Goal: Task Accomplishment & Management: Use online tool/utility

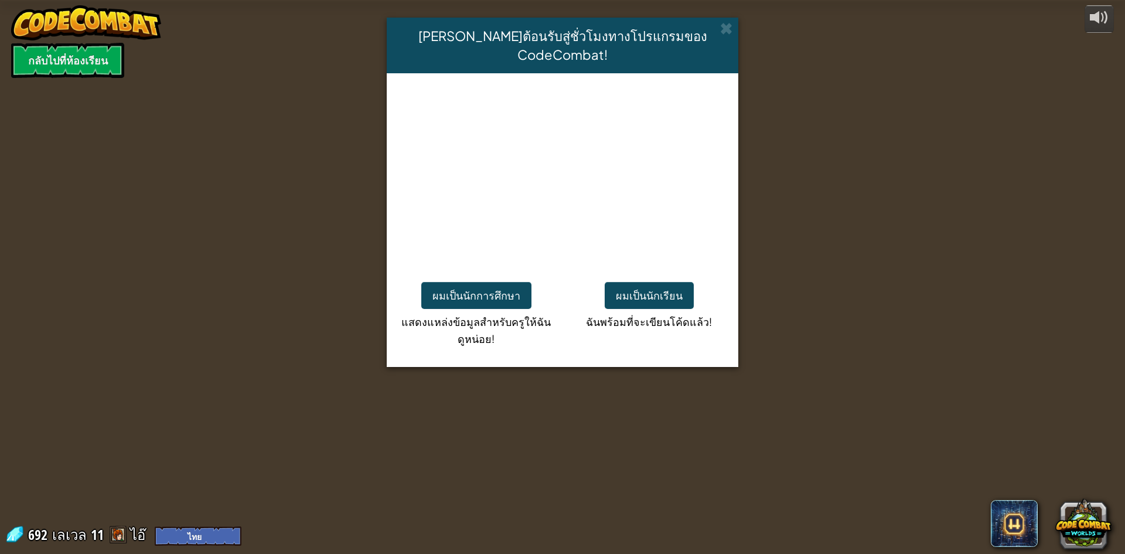
select select "th"
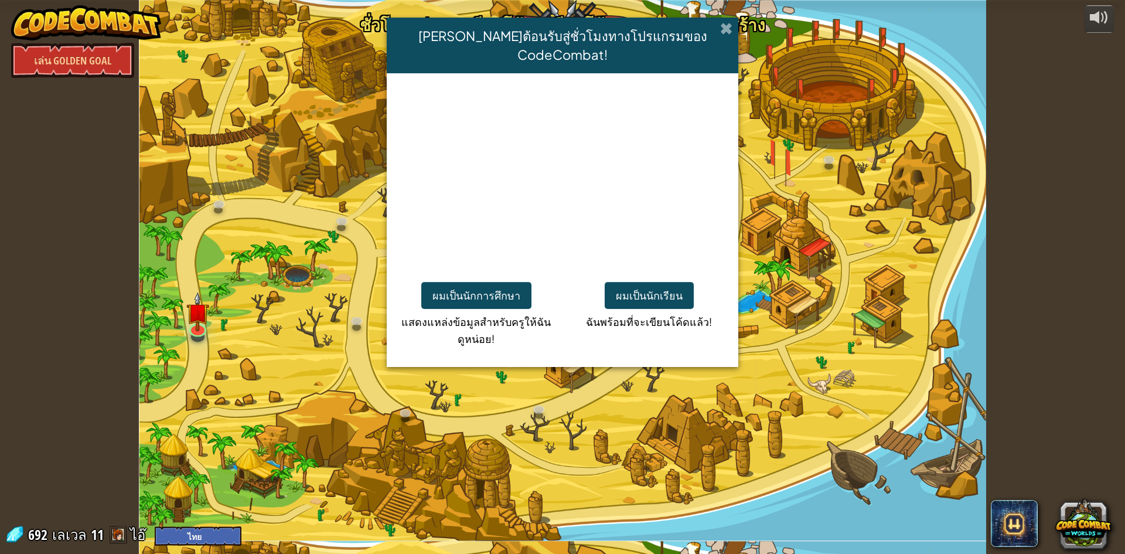
click at [728, 26] on span at bounding box center [726, 28] width 12 height 12
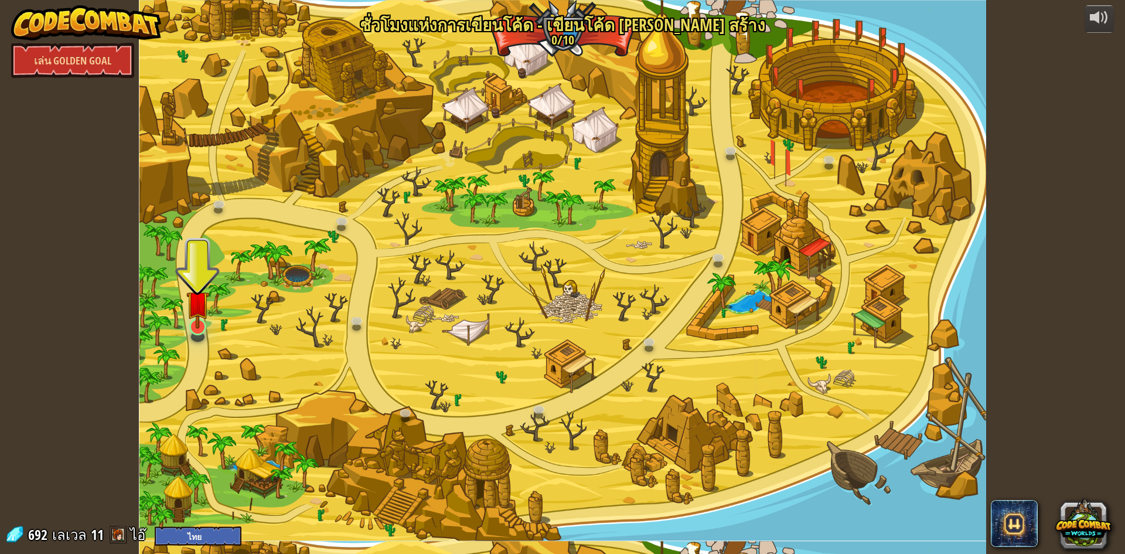
click at [206, 323] on img at bounding box center [197, 302] width 23 height 52
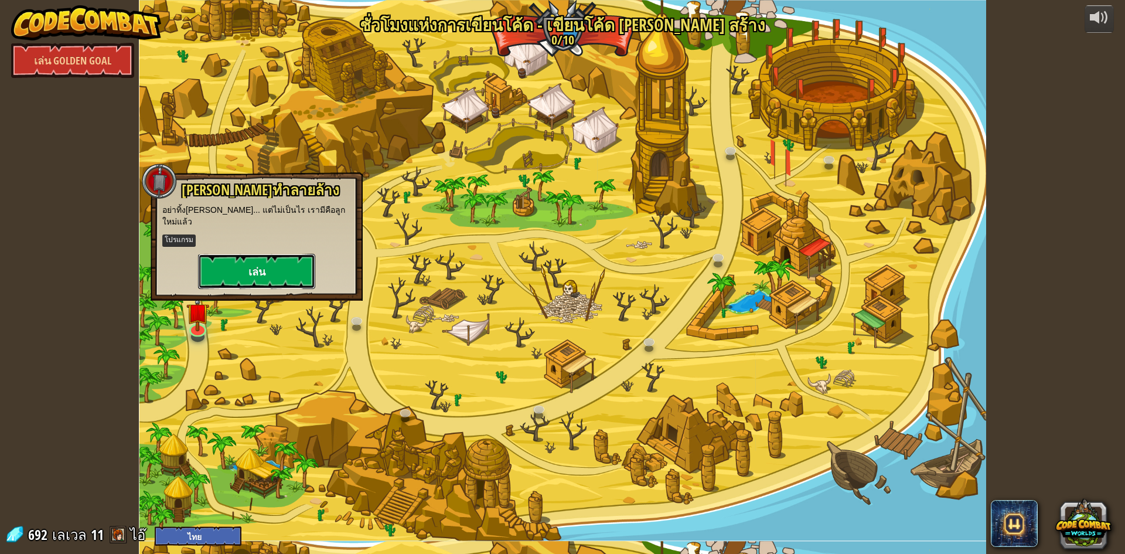
click at [250, 255] on button "เล่น" at bounding box center [256, 271] width 117 height 35
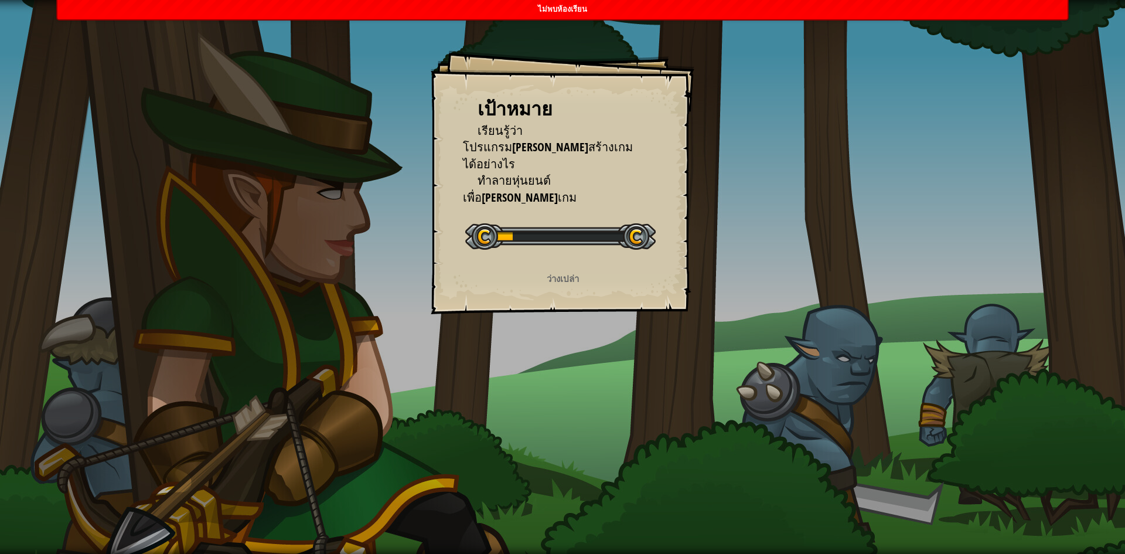
click at [555, 268] on div "เป้าหมาย เรียนรู้ว่าโปรแกรม[PERSON_NAME]สร้างเกมได้อย่างไร ทำลายหุ่นยนต์เพื่อ[P…" at bounding box center [563, 182] width 264 height 264
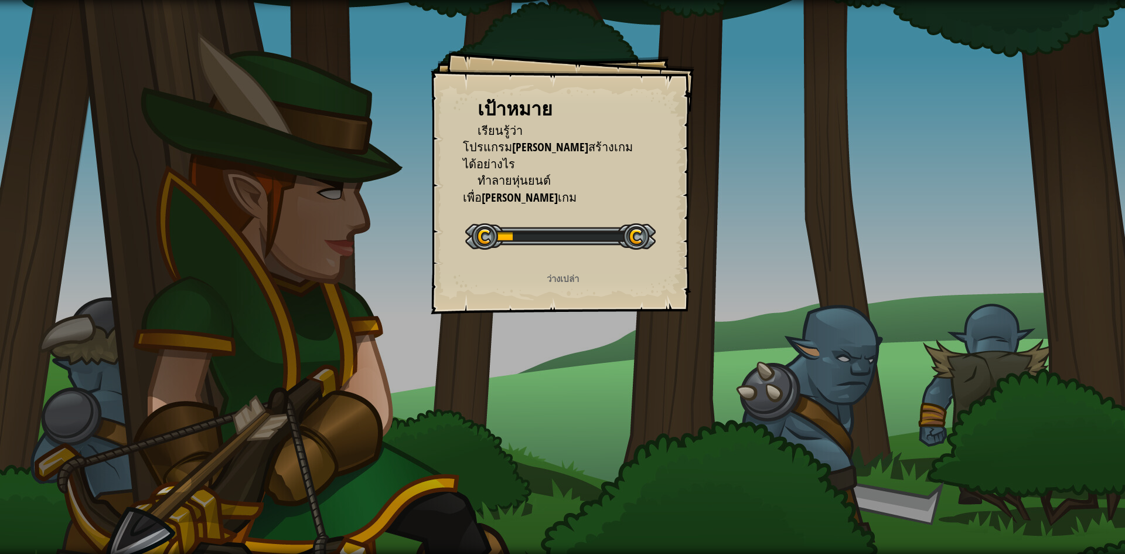
click at [558, 281] on p "ว่างเปล่า" at bounding box center [562, 278] width 235 height 12
select select "th"
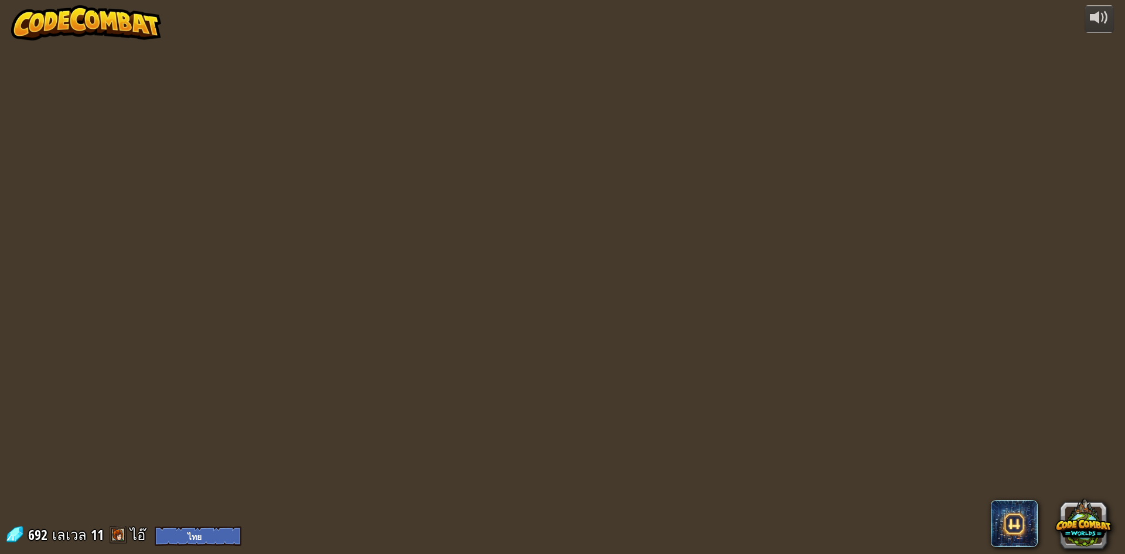
select select "th"
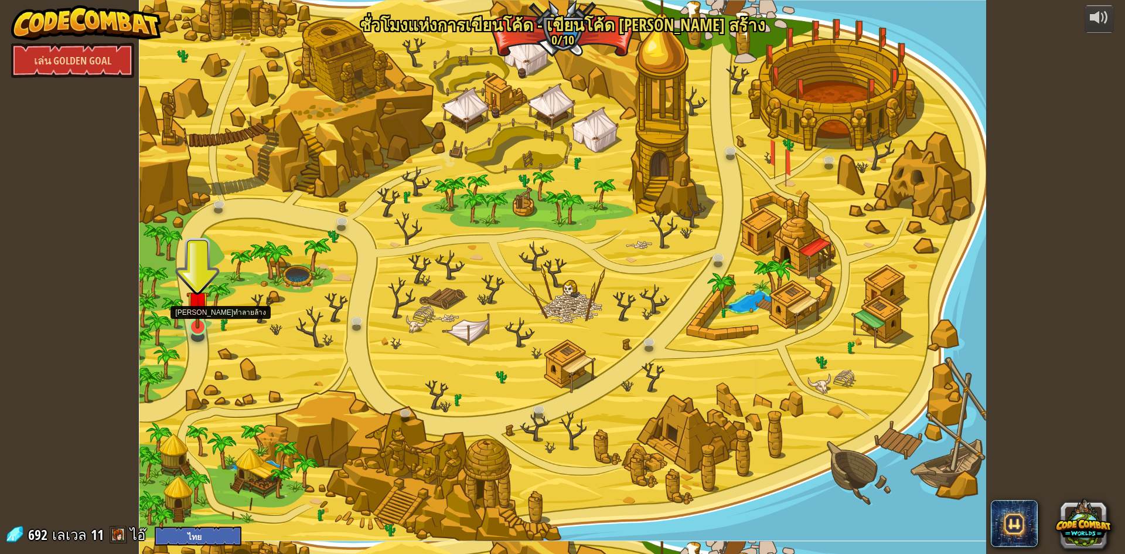
click at [188, 321] on img at bounding box center [197, 302] width 23 height 52
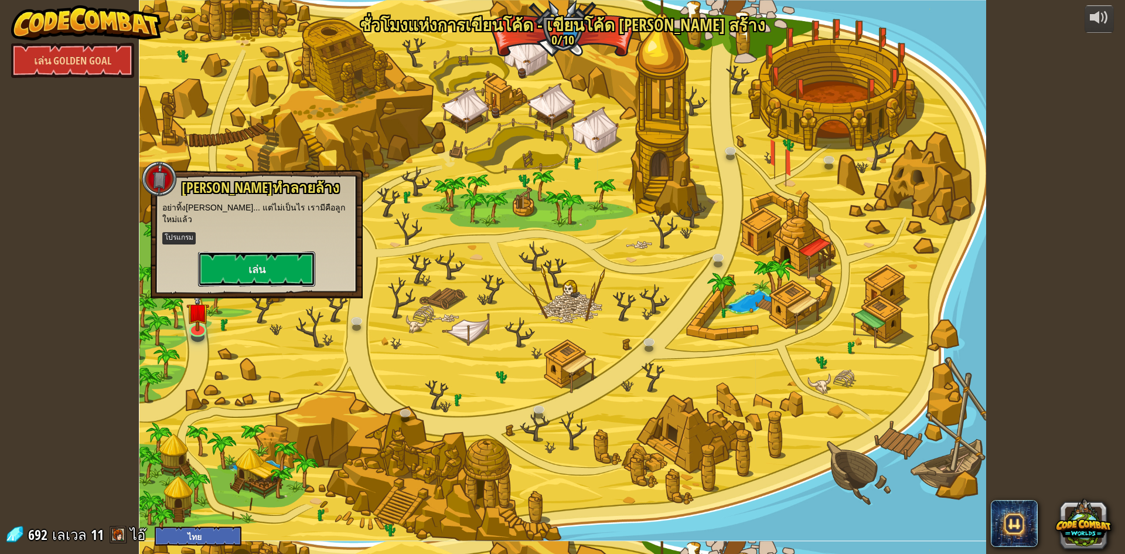
click at [283, 251] on button "เล่น" at bounding box center [256, 268] width 117 height 35
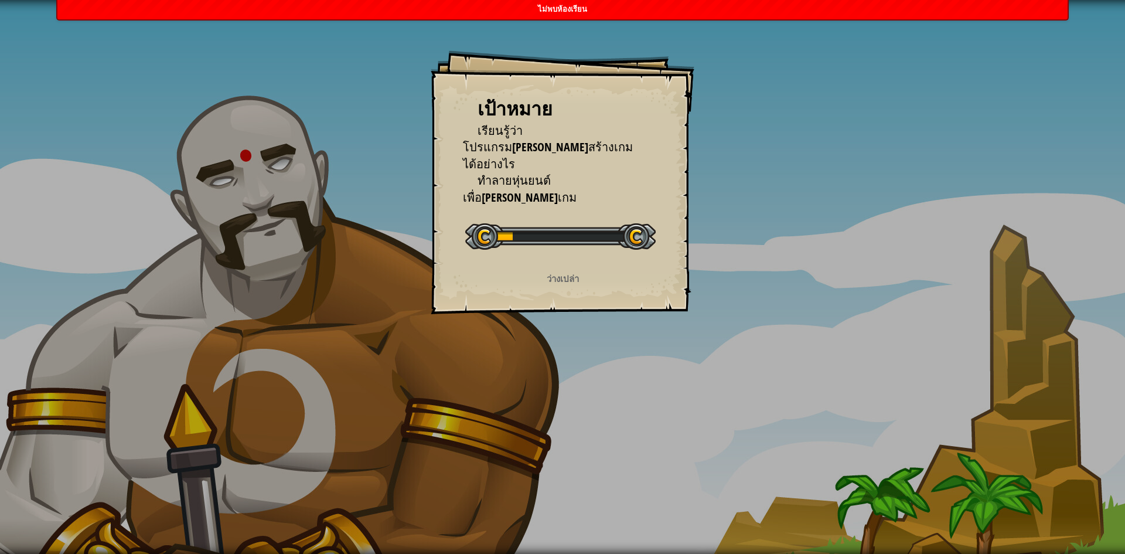
click at [499, 15] on div "ไม่พบห้องเรียน" at bounding box center [562, 9] width 1010 height 19
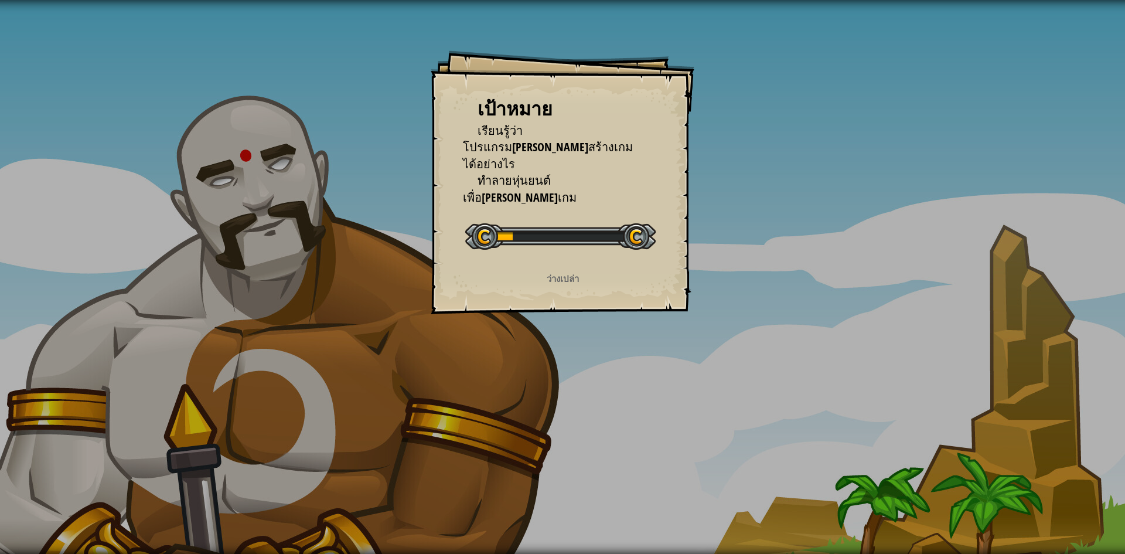
select select "th"
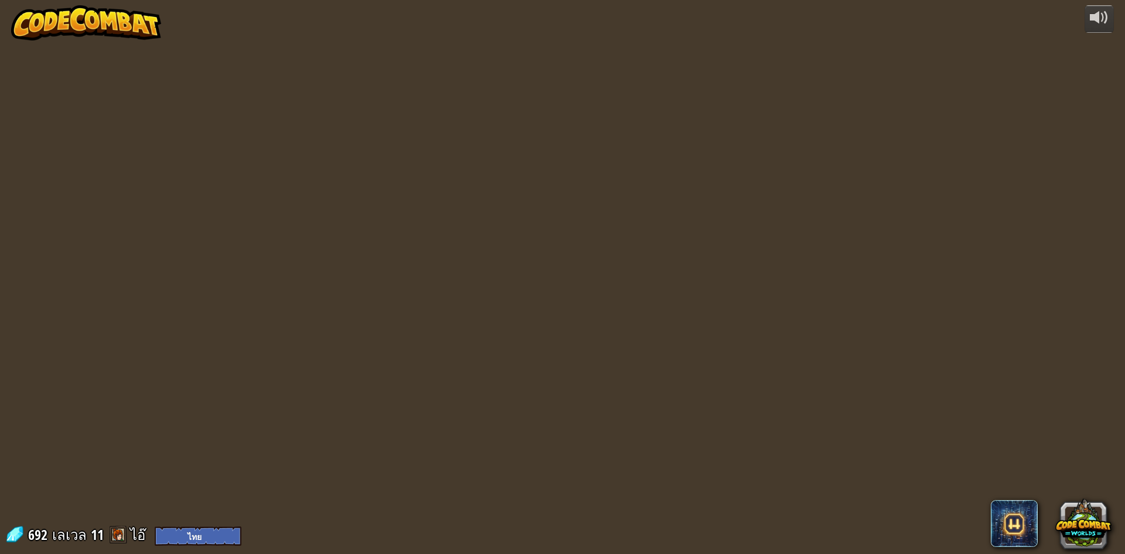
select select "th"
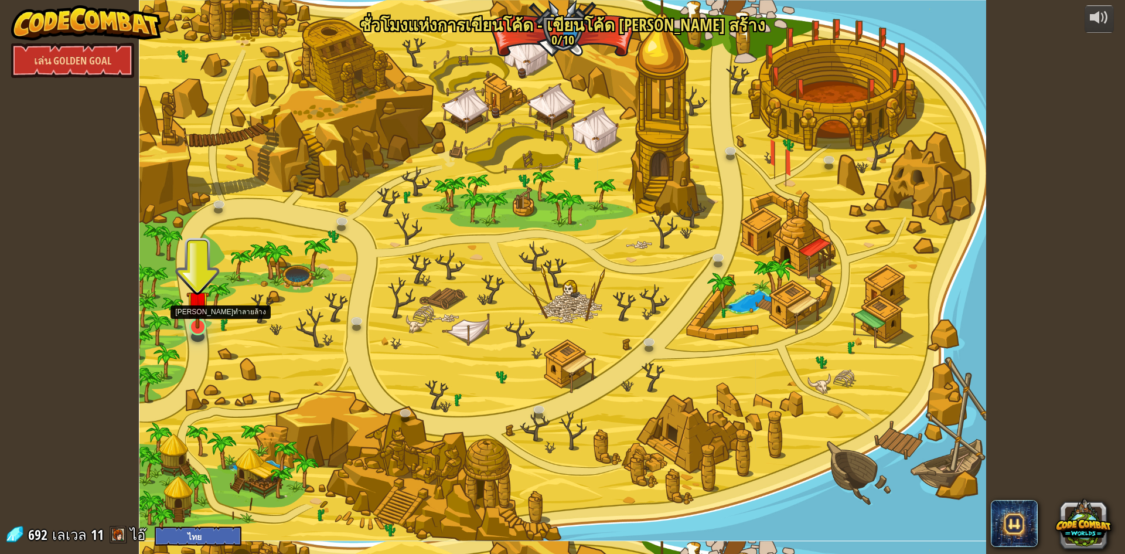
click at [190, 326] on img at bounding box center [197, 302] width 23 height 52
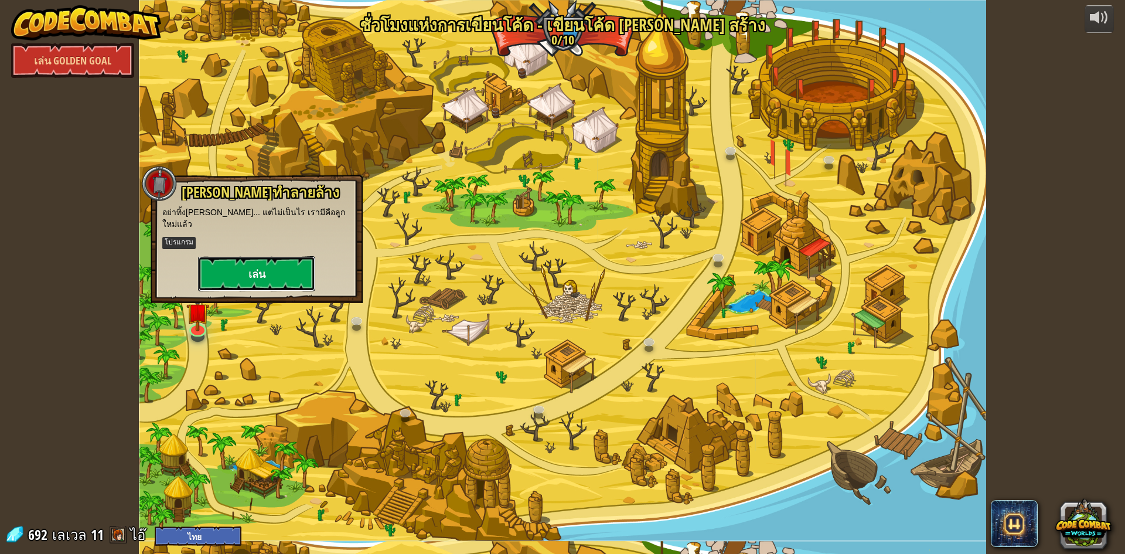
click at [250, 256] on button "เล่น" at bounding box center [256, 273] width 117 height 35
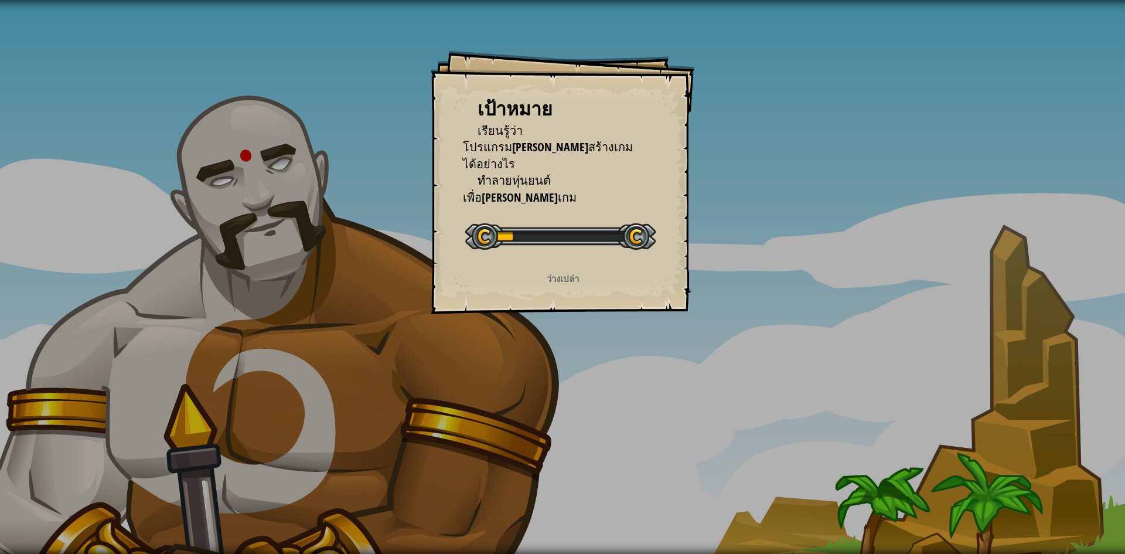
click at [638, 245] on div at bounding box center [560, 236] width 190 height 26
